Goal: Task Accomplishment & Management: Manage account settings

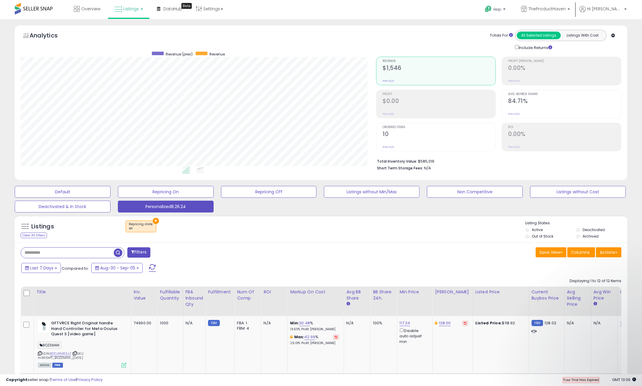
scroll to position [19, 0]
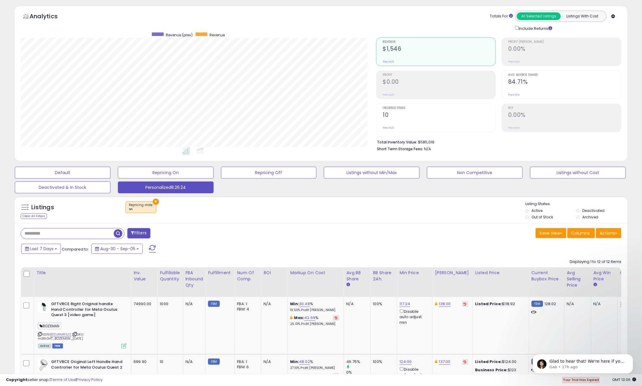
click at [257, 219] on div "Listings Clear All Filters × Repricing state : on" at bounding box center [321, 212] width 613 height 20
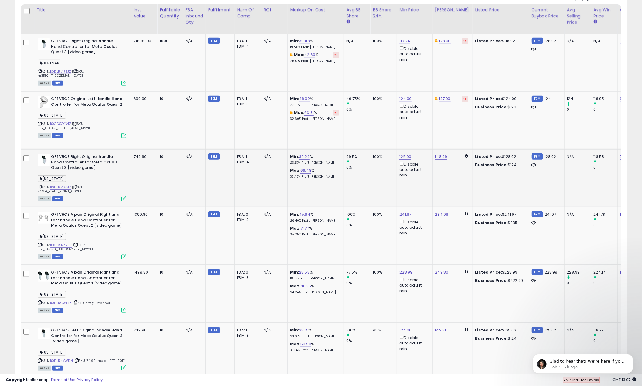
scroll to position [281, 0]
click at [440, 158] on link "148.99" at bounding box center [441, 158] width 12 height 6
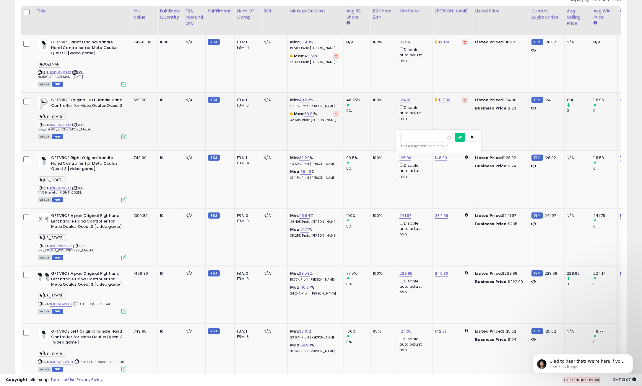
drag, startPoint x: 423, startPoint y: 138, endPoint x: 391, endPoint y: 135, distance: 32.0
click at [391, 135] on tbody "GFTVRCE Right Original handle Hand Controller for Meta Oculus Quest 3 [video ga…" at bounding box center [442, 382] width 843 height 695
type input "***"
click at [462, 138] on icon "submit" at bounding box center [460, 137] width 4 height 4
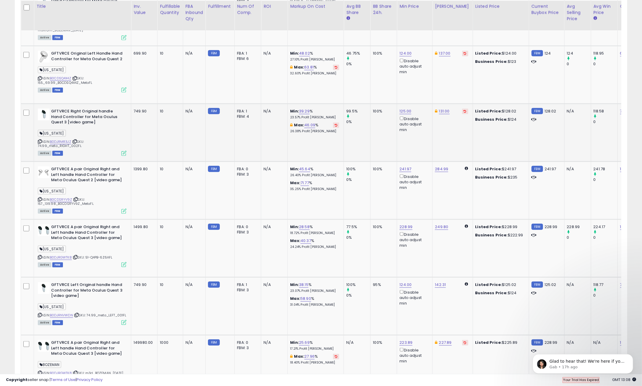
scroll to position [329, 0]
click at [440, 167] on link "284.99" at bounding box center [441, 169] width 13 height 6
drag, startPoint x: 425, startPoint y: 147, endPoint x: 400, endPoint y: 147, distance: 24.5
click at [400, 147] on div "****** This will override store markup" at bounding box center [439, 152] width 85 height 22
type input "***"
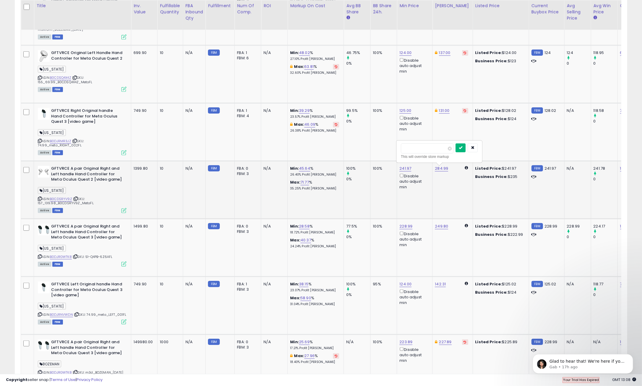
click at [466, 147] on button "submit" at bounding box center [461, 148] width 10 height 9
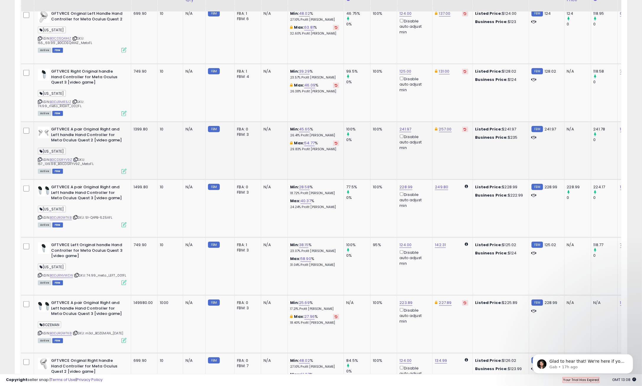
scroll to position [376, 0]
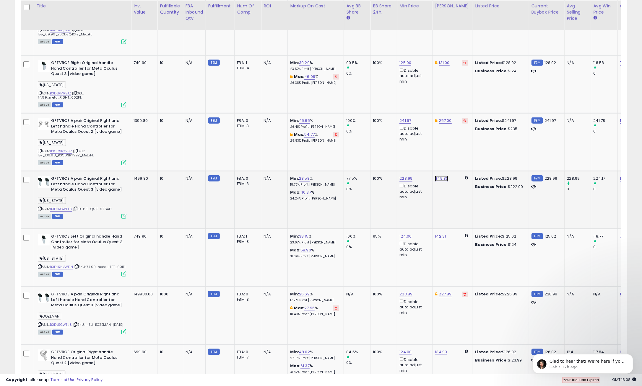
click at [440, 178] on link "249.80" at bounding box center [441, 179] width 13 height 6
drag, startPoint x: 421, startPoint y: 158, endPoint x: 399, endPoint y: 157, distance: 22.8
click at [399, 157] on div "****** This will override store markup" at bounding box center [439, 162] width 85 height 22
type input "*"
click at [475, 157] on icon "button" at bounding box center [473, 158] width 4 height 4
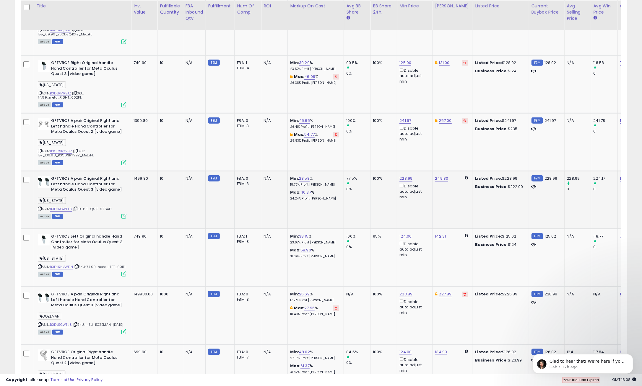
click at [449, 209] on td "249.80" at bounding box center [453, 200] width 40 height 58
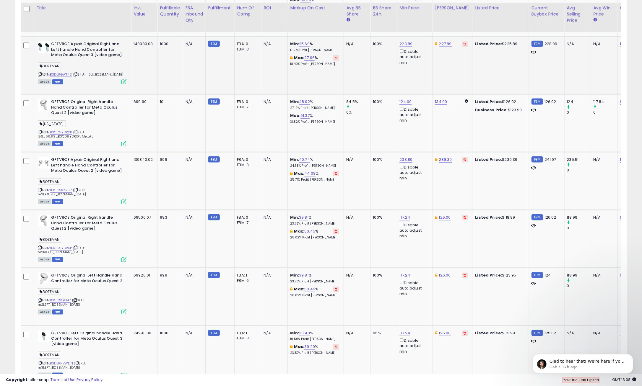
scroll to position [669, 0]
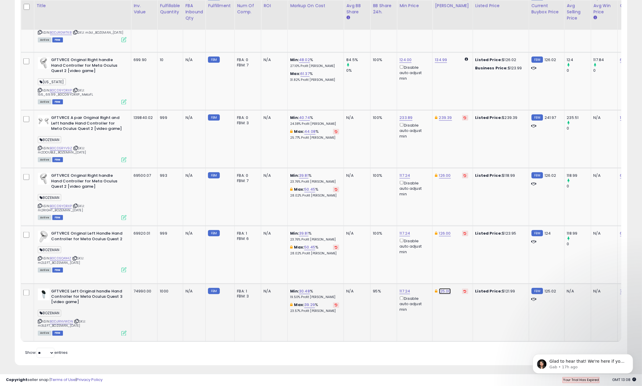
click at [442, 289] on link "125.00" at bounding box center [445, 292] width 12 height 6
drag, startPoint x: 424, startPoint y: 270, endPoint x: 383, endPoint y: 270, distance: 40.8
type input "***"
click at [466, 271] on icon "submit" at bounding box center [464, 270] width 4 height 4
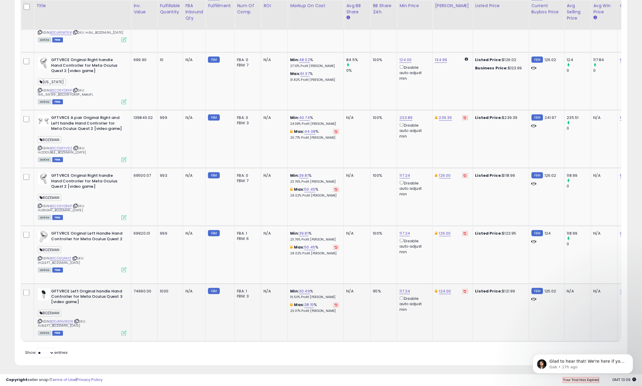
click at [451, 320] on td "124.00" at bounding box center [453, 313] width 40 height 58
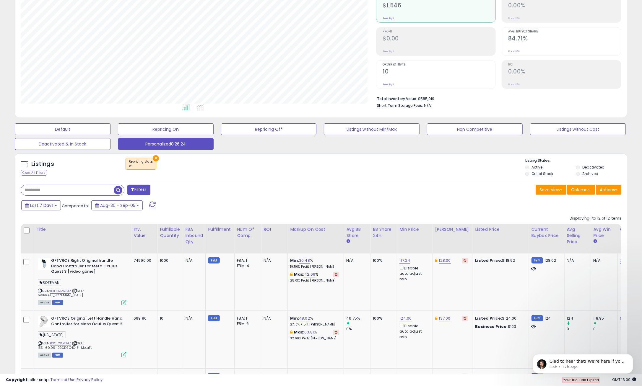
scroll to position [0, 0]
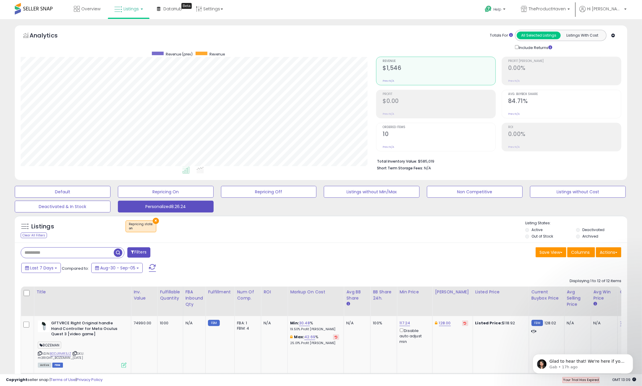
click at [139, 8] on link "Listings" at bounding box center [129, 9] width 38 height 18
click at [126, 53] on icon at bounding box center [133, 51] width 31 height 9
